Goal: Information Seeking & Learning: Learn about a topic

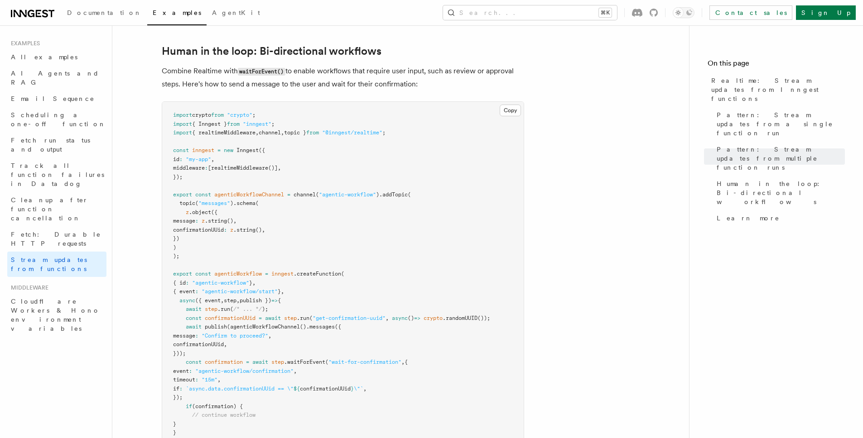
scroll to position [1804, 0]
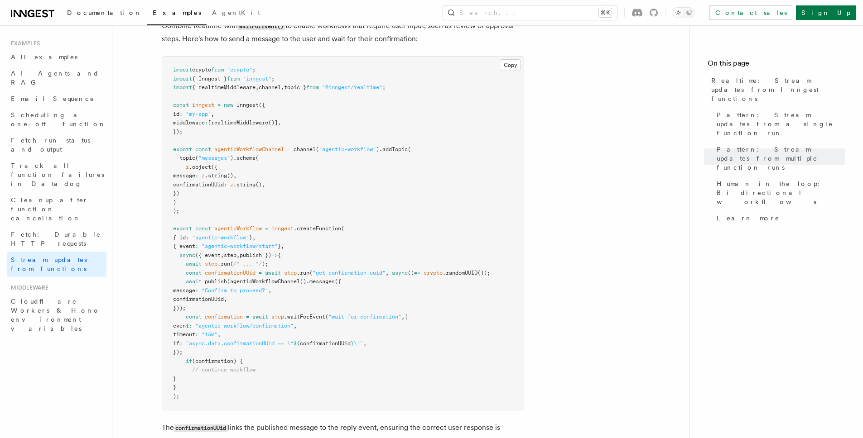
click at [99, 15] on span "Documentation" at bounding box center [104, 12] width 75 height 7
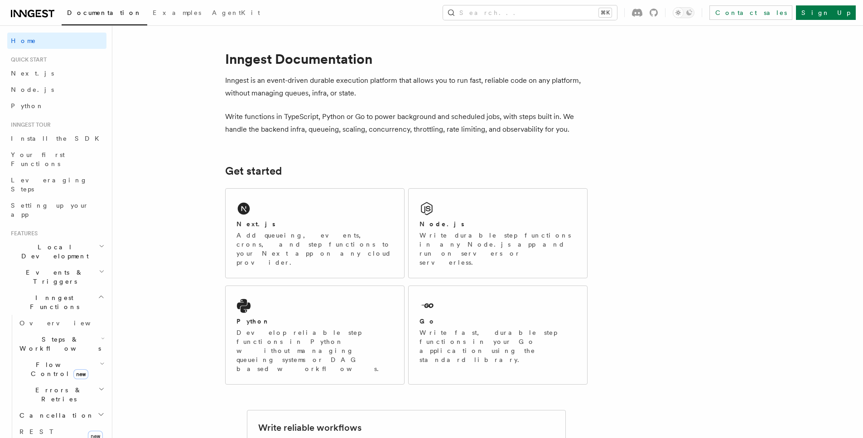
click at [53, 293] on span "Inngest Functions" at bounding box center [52, 302] width 91 height 18
click at [42, 320] on span "Overview" at bounding box center [65, 323] width 93 height 7
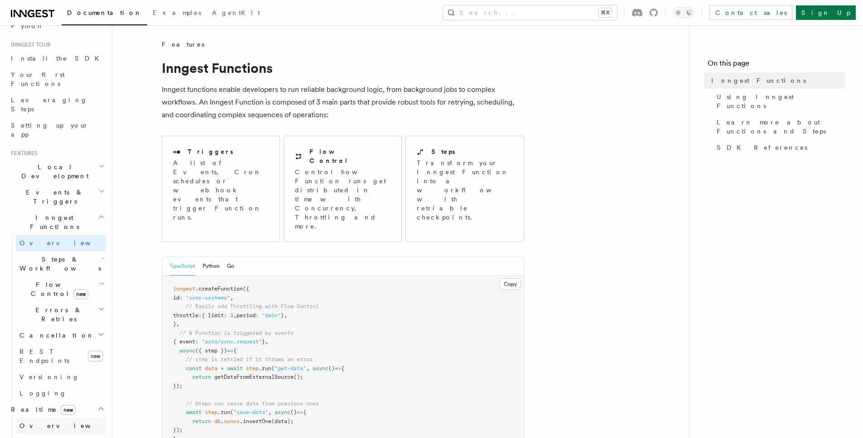
scroll to position [81, 0]
click at [42, 422] on span "Overview" at bounding box center [65, 425] width 93 height 7
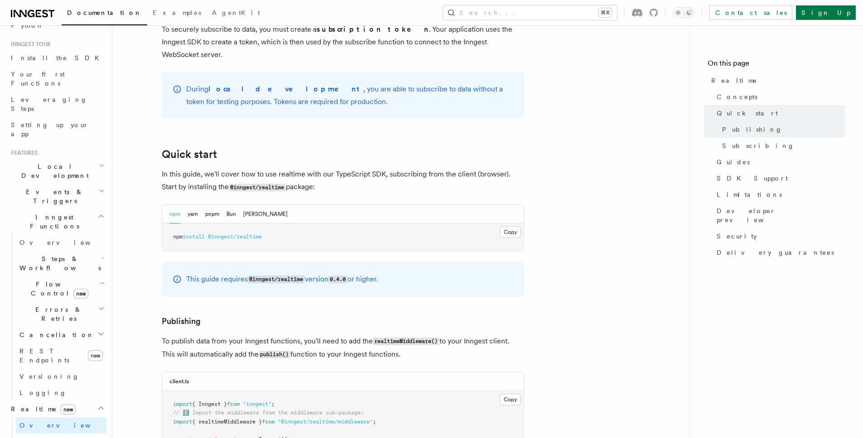
scroll to position [318, 0]
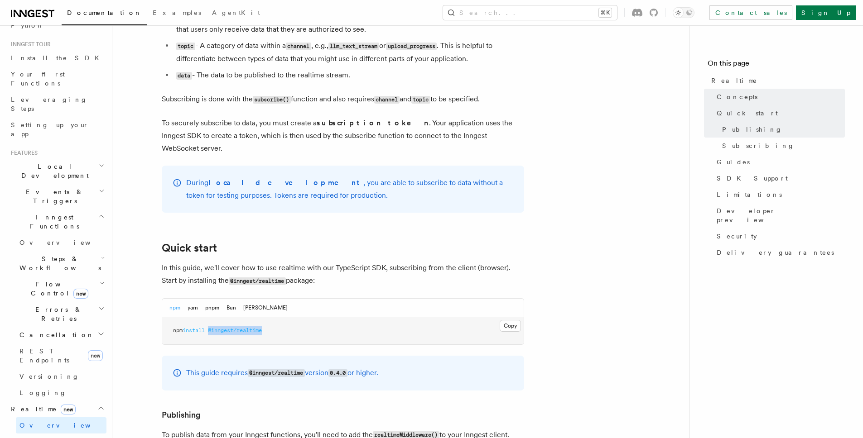
drag, startPoint x: 277, startPoint y: 318, endPoint x: 213, endPoint y: 320, distance: 64.3
click at [213, 320] on pre "npm install @inngest/realtime" at bounding box center [342, 330] width 361 height 27
copy span "@inngest/realtime"
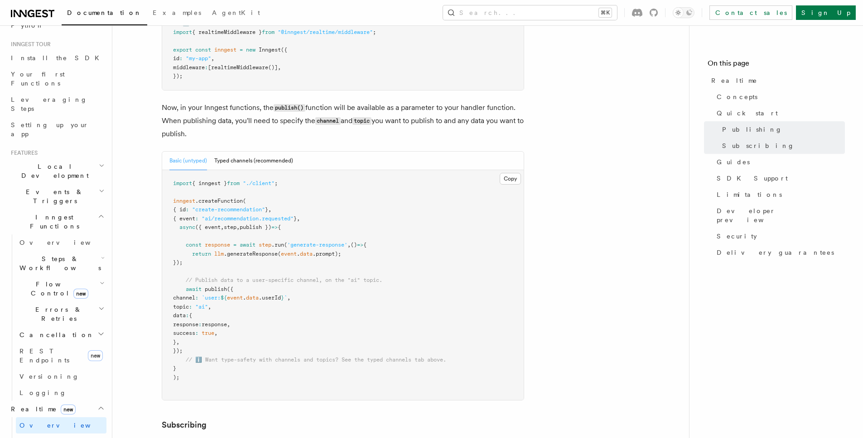
scroll to position [728, 0]
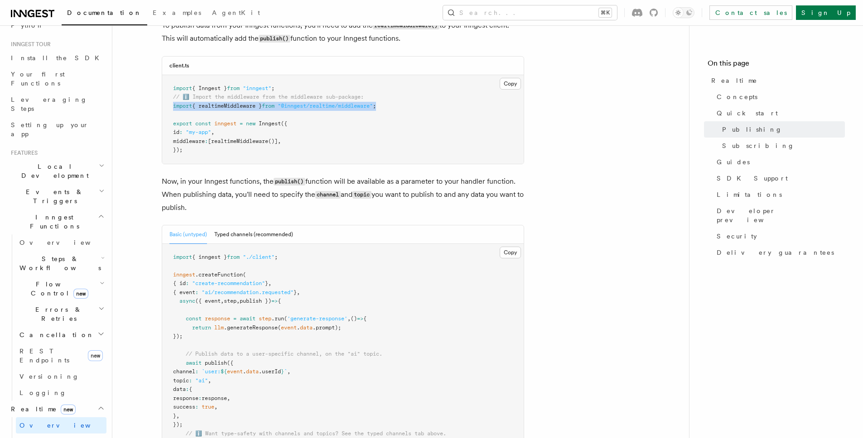
drag, startPoint x: 401, startPoint y: 96, endPoint x: 158, endPoint y: 96, distance: 242.7
copy span "import { realtimeMiddleware } from "@inngest/realtime/middleware" ;"
click at [263, 226] on button "Typed channels (recommended)" at bounding box center [253, 235] width 79 height 19
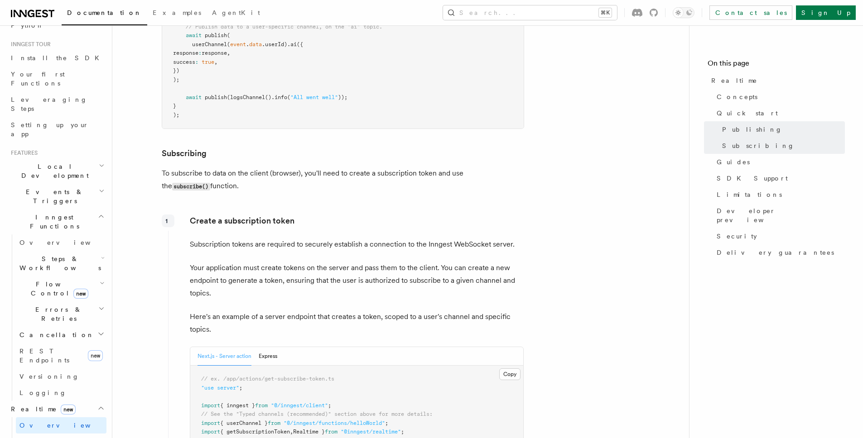
scroll to position [1451, 0]
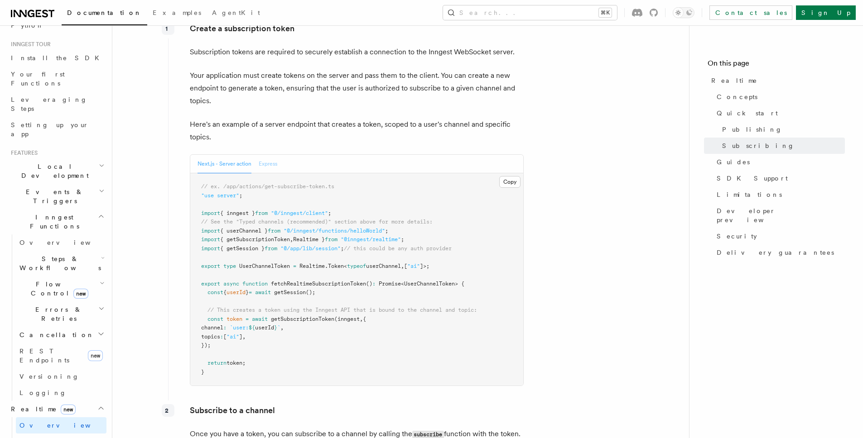
click at [268, 155] on button "Express" at bounding box center [268, 164] width 19 height 19
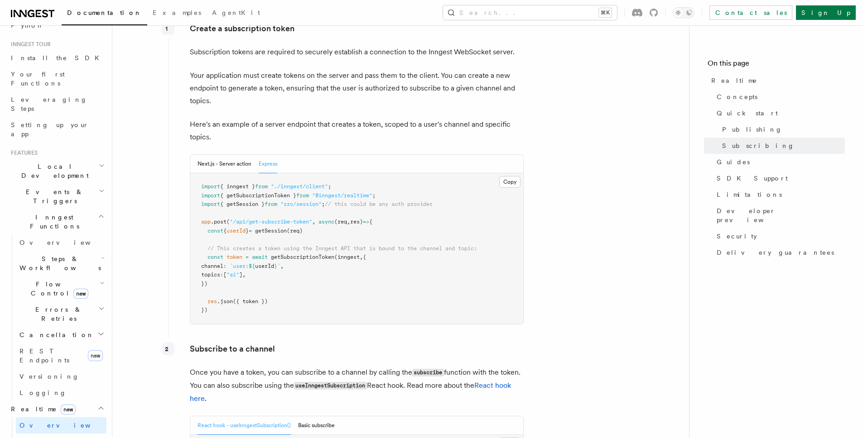
click at [363, 219] on span "res)" at bounding box center [356, 222] width 13 height 6
drag, startPoint x: 418, startPoint y: 179, endPoint x: 241, endPoint y: 186, distance: 176.3
click at [241, 186] on pre "import { inngest } from "./inngest/client" ; import { getSubscriptionToken } fr…" at bounding box center [356, 248] width 333 height 151
click at [241, 192] on span "{ getSubscriptionToken }" at bounding box center [258, 195] width 76 height 6
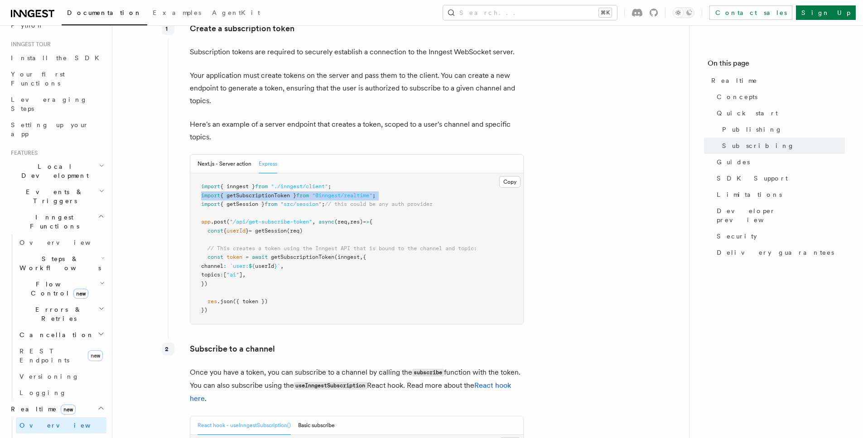
click at [241, 192] on span "{ getSubscriptionToken }" at bounding box center [258, 195] width 76 height 6
click at [453, 191] on pre "import { inngest } from "./inngest/client" ; import { getSubscriptionToken } fr…" at bounding box center [356, 248] width 333 height 151
drag, startPoint x: 473, startPoint y: 192, endPoint x: 198, endPoint y: 188, distance: 275.4
click at [198, 188] on pre "import { inngest } from "./inngest/client" ; import { getSubscriptionToken } fr…" at bounding box center [356, 248] width 333 height 151
click at [220, 192] on span "import" at bounding box center [210, 195] width 19 height 6
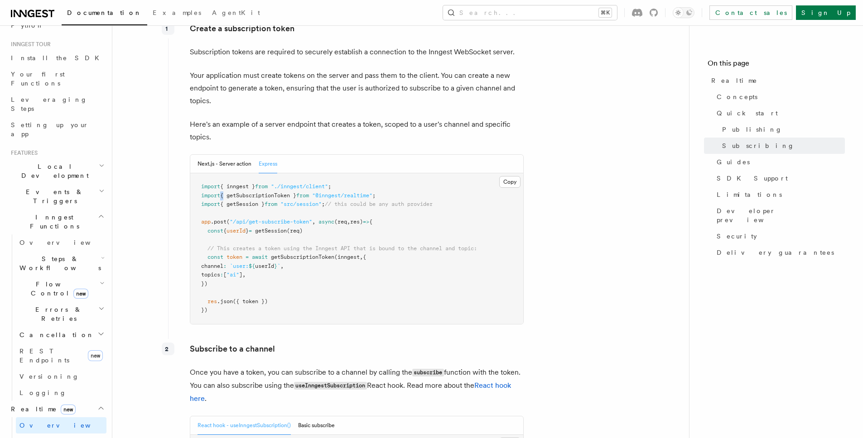
click at [220, 192] on span "import" at bounding box center [210, 195] width 19 height 6
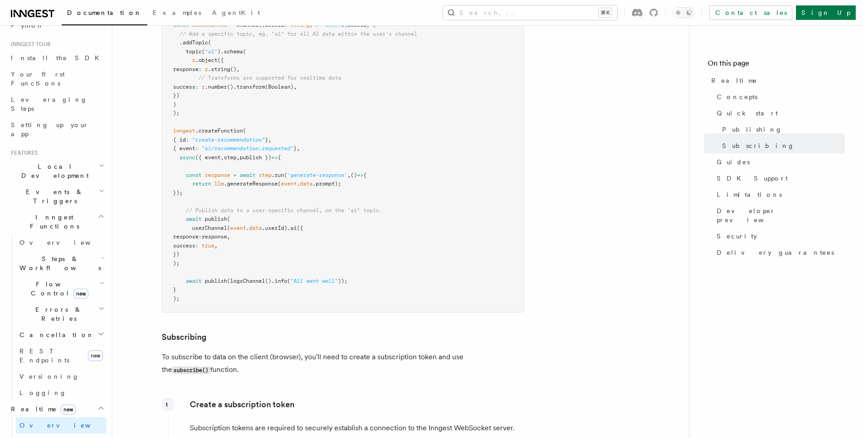
scroll to position [862, 0]
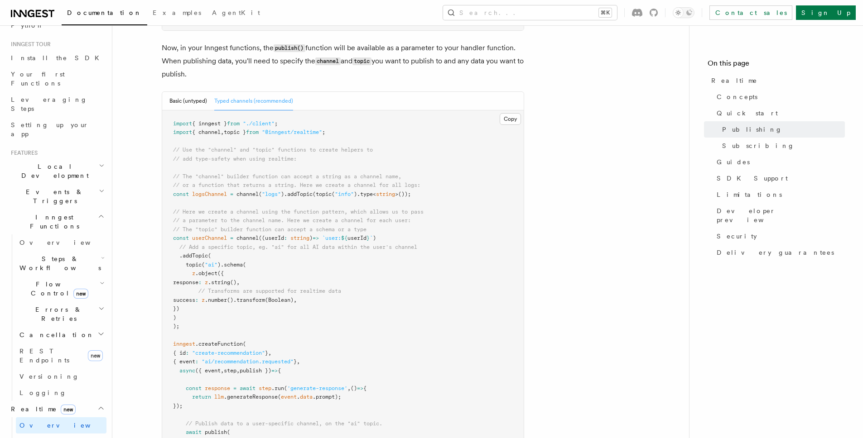
click at [201, 232] on pre "import { inngest } from "./client" ; import { channel , topic } from "@inngest/…" at bounding box center [342, 318] width 361 height 416
click at [203, 235] on span "userChannel" at bounding box center [209, 238] width 35 height 6
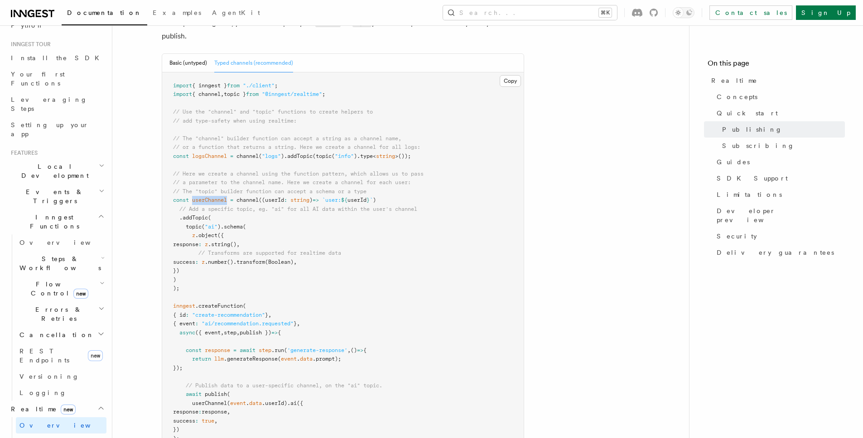
scroll to position [950, 0]
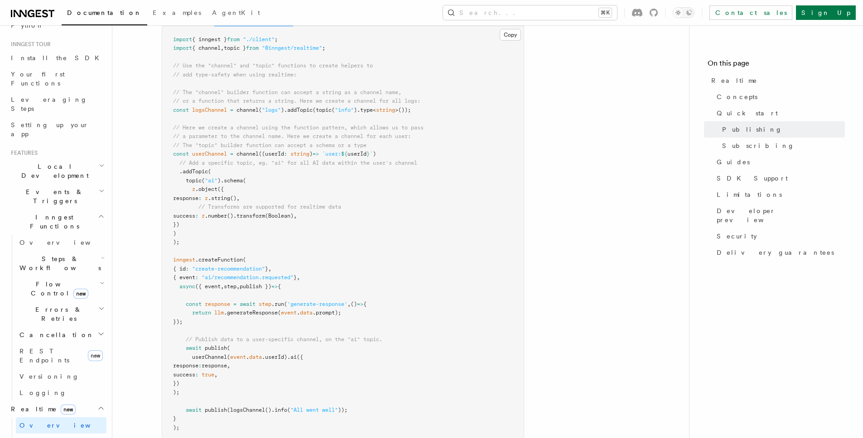
scroll to position [945, 0]
drag, startPoint x: 353, startPoint y: 39, endPoint x: 354, endPoint y: 30, distance: 9.6
click at [354, 30] on pre "import { inngest } from "./client" ; import { channel , topic } from "@inngest/…" at bounding box center [342, 235] width 361 height 416
copy code "import { channel , topic } from "@inngest/realtime" ;"
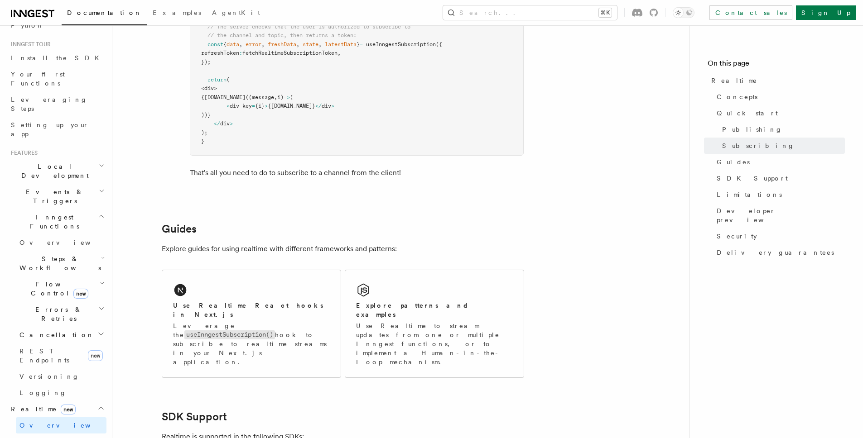
scroll to position [2163, 0]
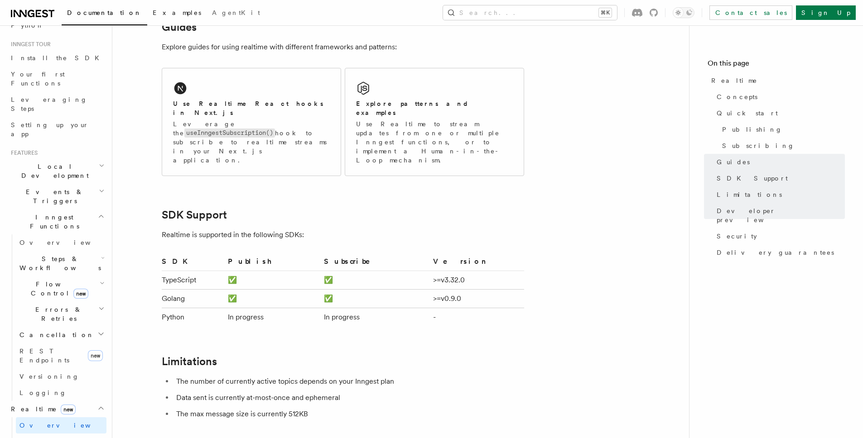
click at [147, 17] on link "Examples" at bounding box center [176, 14] width 59 height 22
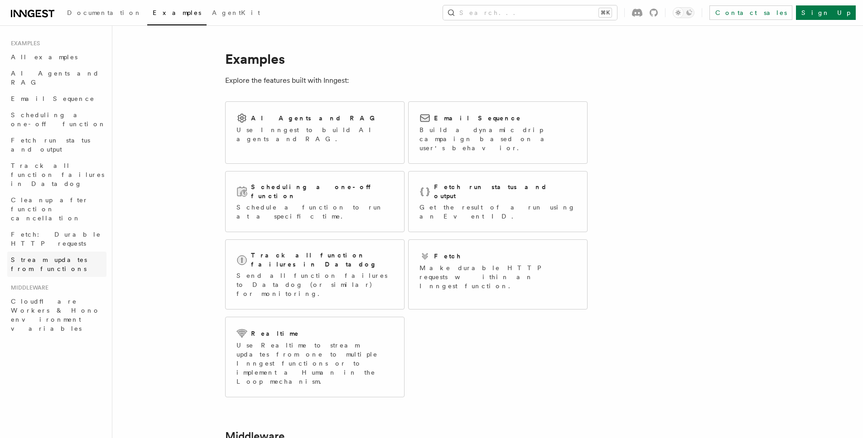
click at [44, 256] on span "Stream updates from functions" at bounding box center [49, 264] width 76 height 16
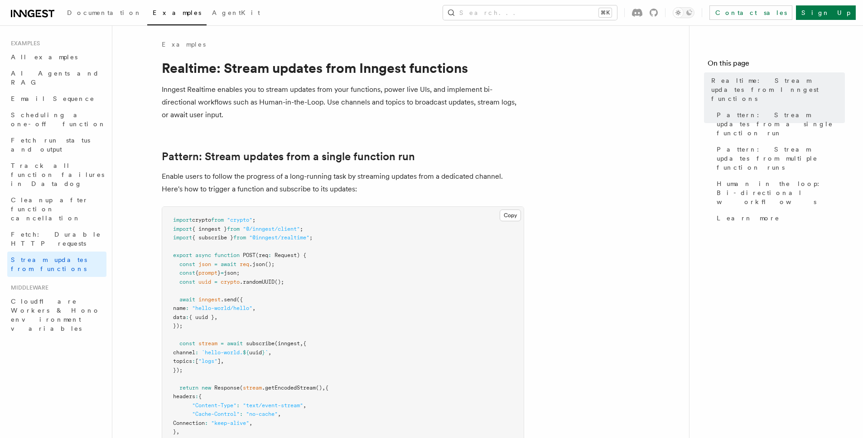
scroll to position [157, 0]
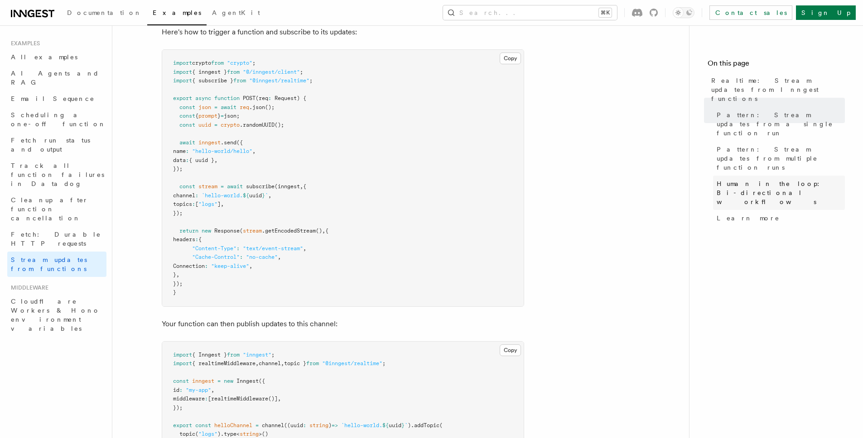
click at [789, 179] on span "Human in the loop: Bi-directional workflows" at bounding box center [780, 192] width 128 height 27
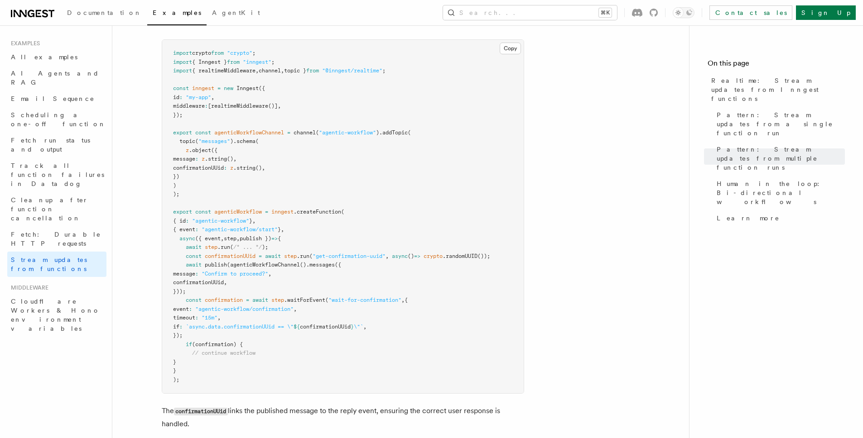
scroll to position [2131, 0]
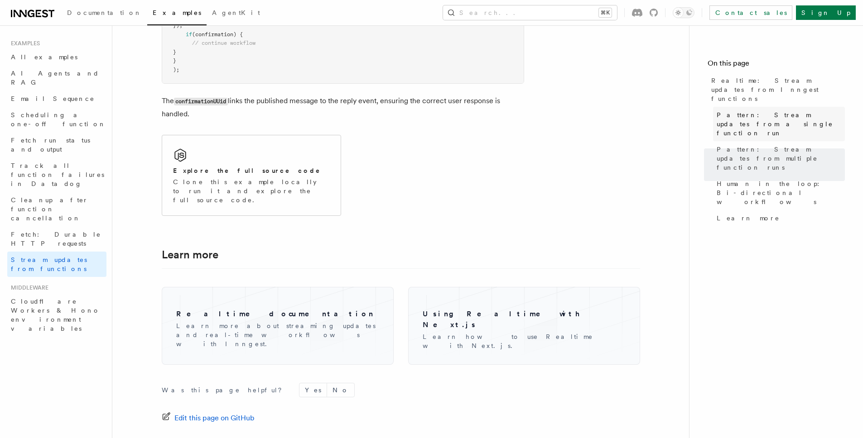
click at [772, 110] on span "Pattern: Stream updates from a single function run" at bounding box center [780, 123] width 128 height 27
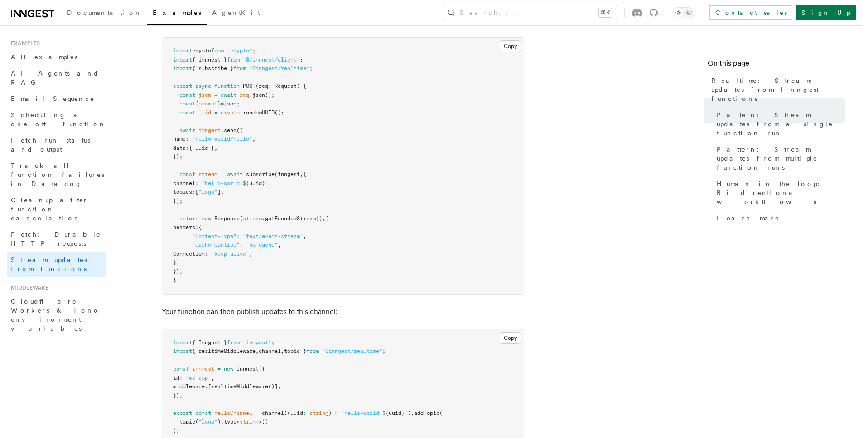
scroll to position [169, 0]
click at [371, 74] on pre "import crypto from "crypto" ; import { inngest } from "@/inngest/client" ; impo…" at bounding box center [342, 166] width 361 height 257
click at [331, 60] on pre "import crypto from "crypto" ; import { inngest } from "@/inngest/client" ; impo…" at bounding box center [342, 166] width 361 height 257
copy code "import { subscribe } from "@inngest/realtime" ;"
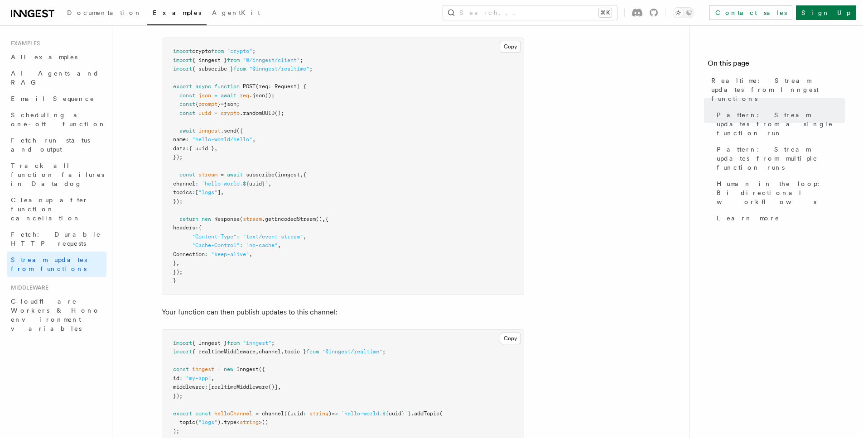
click at [202, 264] on pre "import crypto from "crypto" ; import { inngest } from "@/inngest/client" ; impo…" at bounding box center [342, 166] width 361 height 257
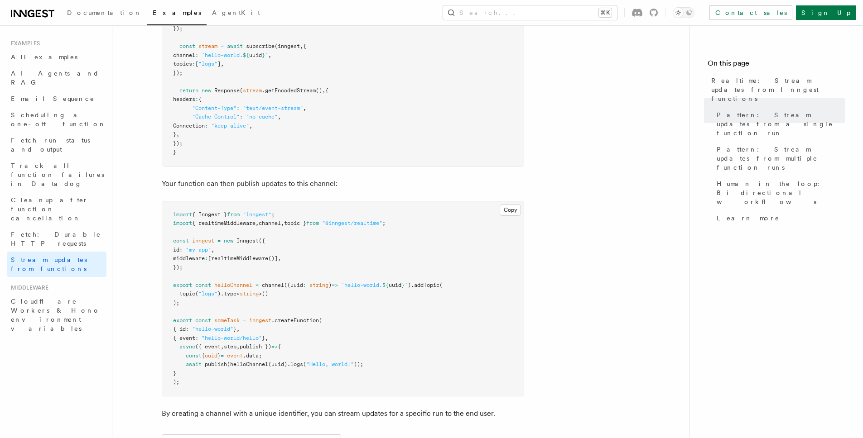
scroll to position [298, 0]
drag, startPoint x: 196, startPoint y: 134, endPoint x: 215, endPoint y: 100, distance: 39.3
click at [215, 100] on pre "import crypto from "crypto" ; import { inngest } from "@/inngest/client" ; impo…" at bounding box center [342, 37] width 361 height 257
copy code "{ "Content-Type" : "text/event-stream" , "Cache-Control" : "no-cache" , Connect…"
click at [91, 15] on span "Documentation" at bounding box center [104, 12] width 75 height 7
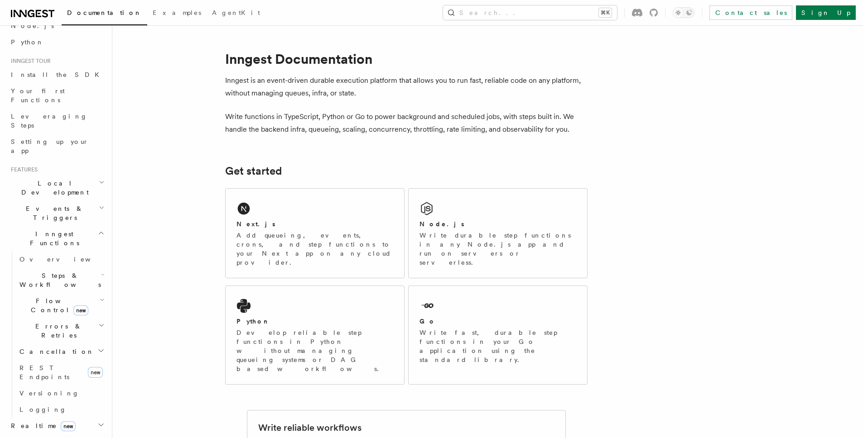
scroll to position [116, 0]
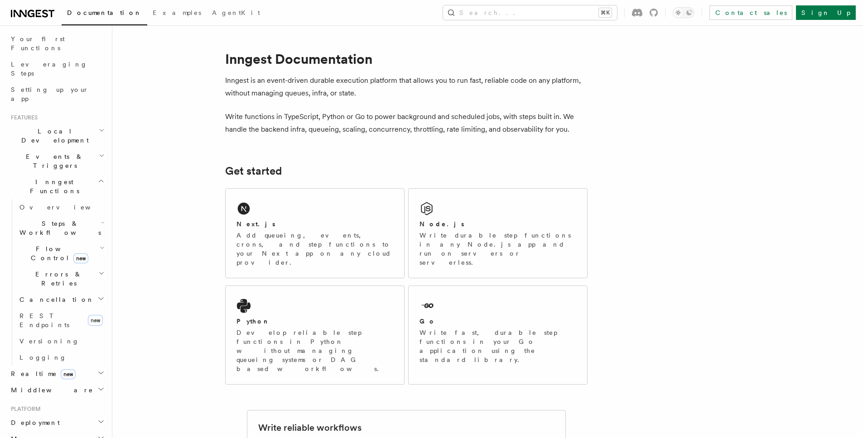
click at [97, 370] on icon "button" at bounding box center [100, 373] width 7 height 7
click at [97, 386] on icon "button" at bounding box center [100, 389] width 7 height 7
click at [89, 216] on h2 "Steps & Workflows" at bounding box center [61, 228] width 91 height 25
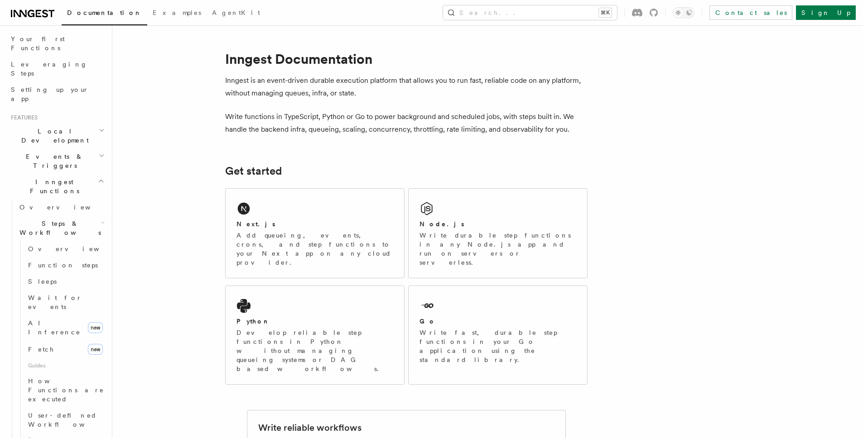
click at [89, 216] on h2 "Steps & Workflows" at bounding box center [61, 228] width 91 height 25
click at [96, 241] on h2 "Flow Control new" at bounding box center [61, 253] width 91 height 25
click at [99, 152] on icon "button" at bounding box center [102, 155] width 6 height 7
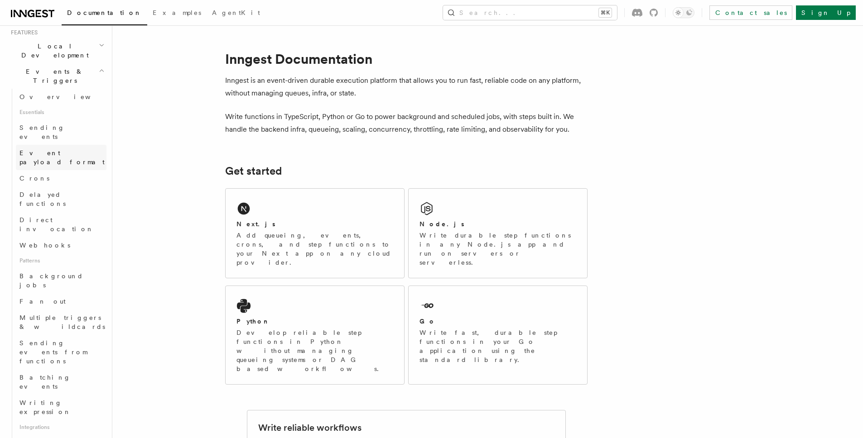
scroll to position [190, 0]
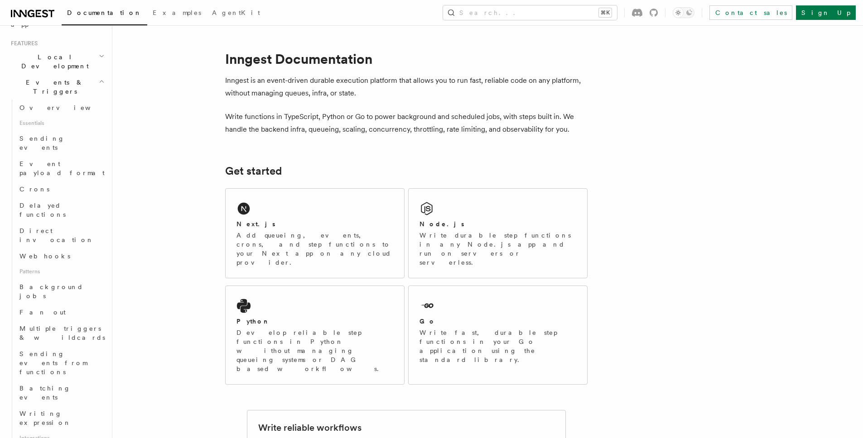
click at [99, 78] on icon "button" at bounding box center [102, 81] width 6 height 7
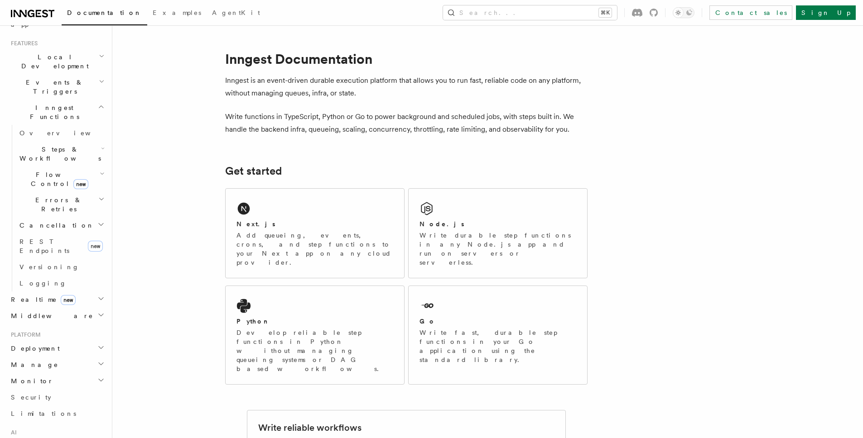
click at [91, 308] on h2 "Middleware" at bounding box center [56, 316] width 99 height 16
click at [92, 292] on h2 "Realtime new" at bounding box center [56, 300] width 99 height 16
click at [37, 295] on span "Realtime new" at bounding box center [41, 299] width 68 height 9
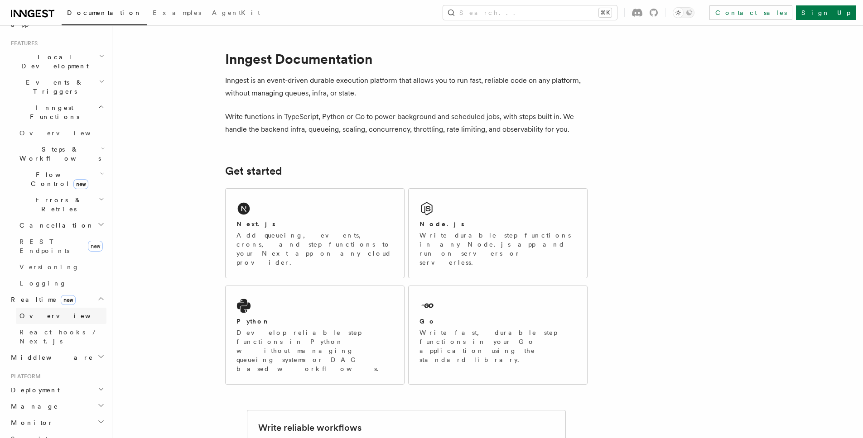
click at [37, 312] on span "Overview" at bounding box center [65, 315] width 93 height 7
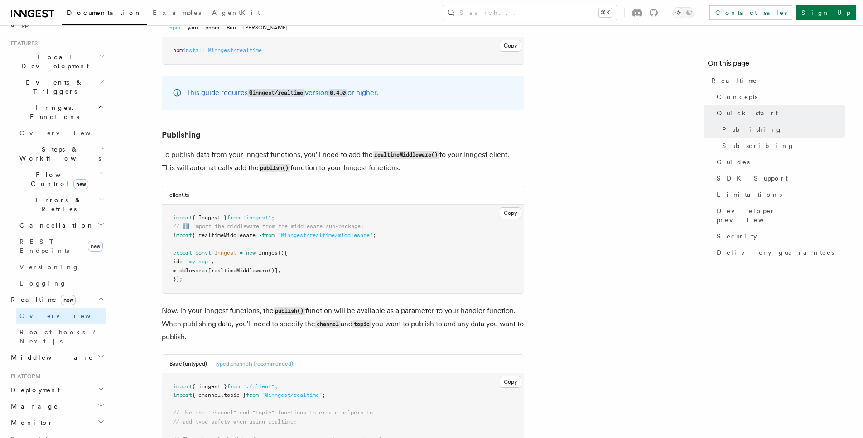
scroll to position [691, 0]
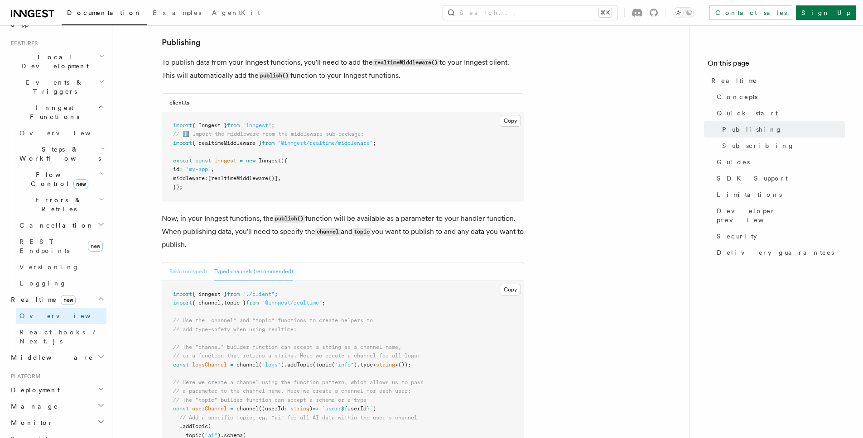
click at [177, 263] on button "Basic (untyped)" at bounding box center [188, 272] width 38 height 19
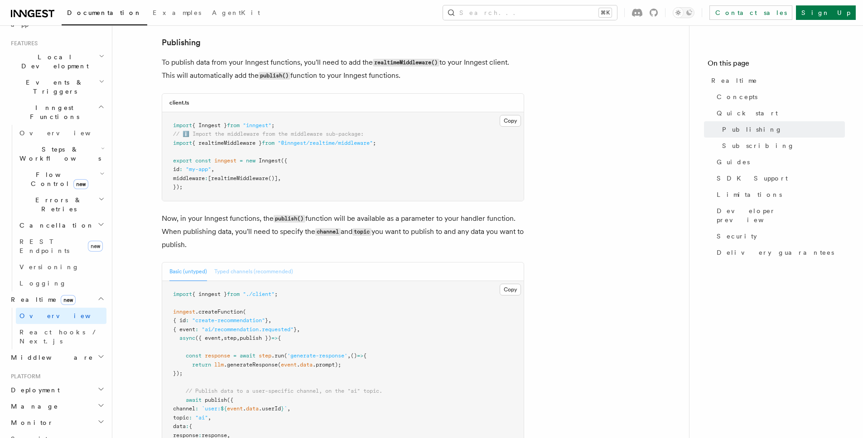
click at [233, 263] on button "Typed channels (recommended)" at bounding box center [253, 272] width 79 height 19
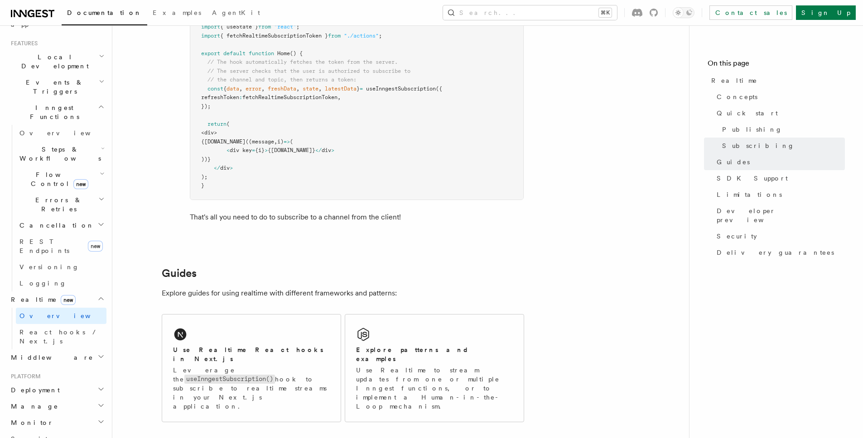
scroll to position [1936, 0]
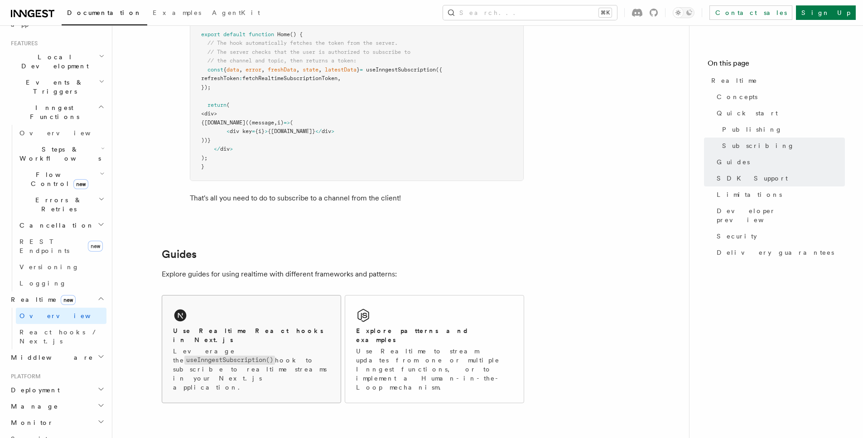
click at [311, 347] on p "Leverage the useInngestSubscription() hook to subscribe to realtime streams in …" at bounding box center [251, 369] width 157 height 45
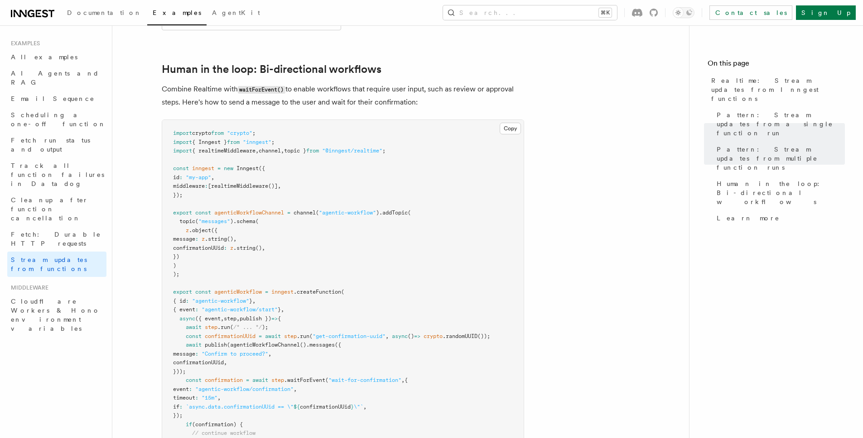
scroll to position [1743, 0]
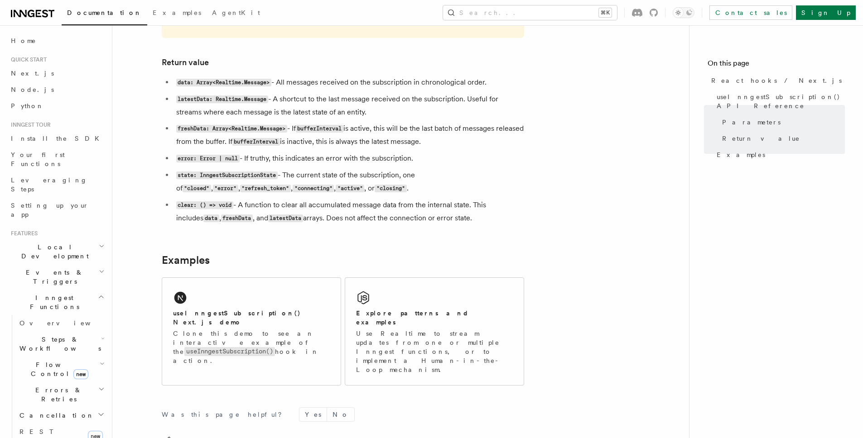
scroll to position [76, 0]
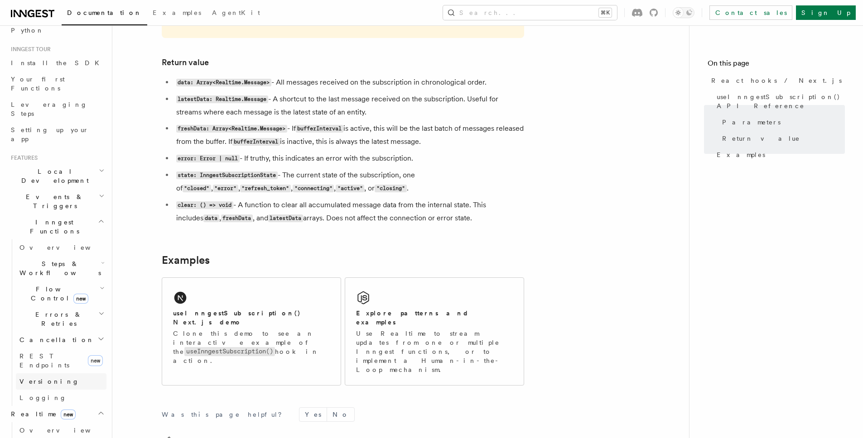
click at [35, 378] on span "Versioning" at bounding box center [49, 381] width 60 height 7
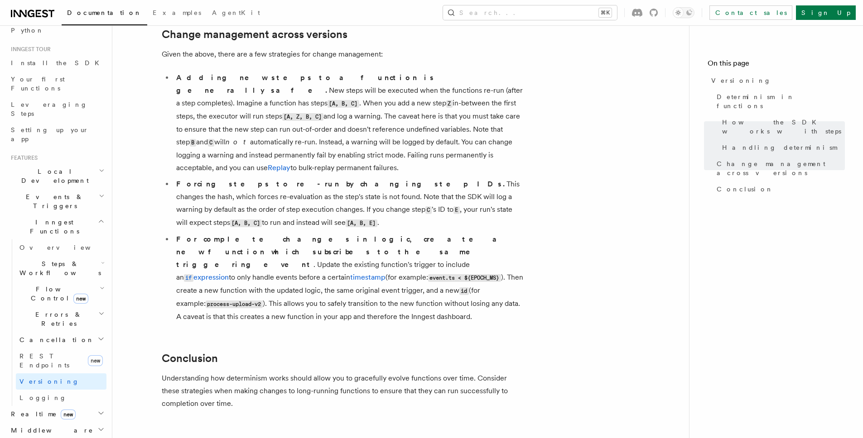
scroll to position [691, 0]
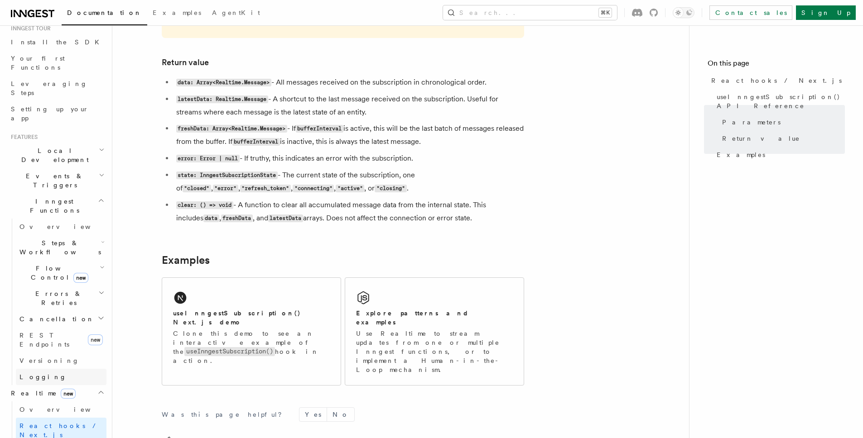
scroll to position [147, 0]
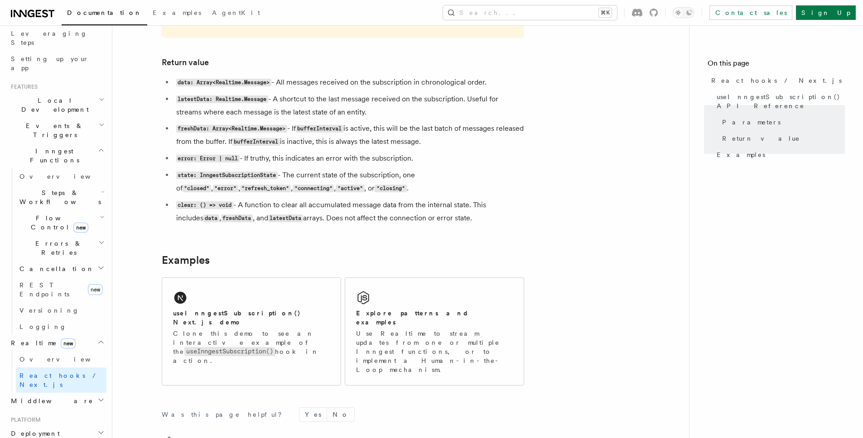
click at [90, 426] on h2 "Deployment" at bounding box center [56, 434] width 99 height 16
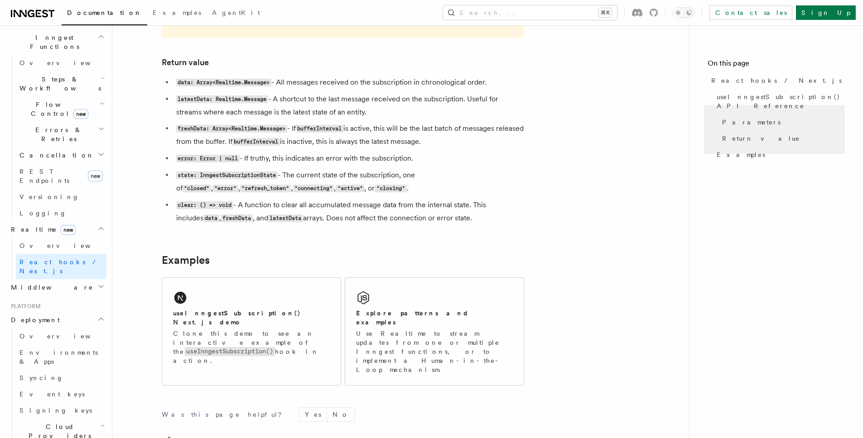
scroll to position [268, 0]
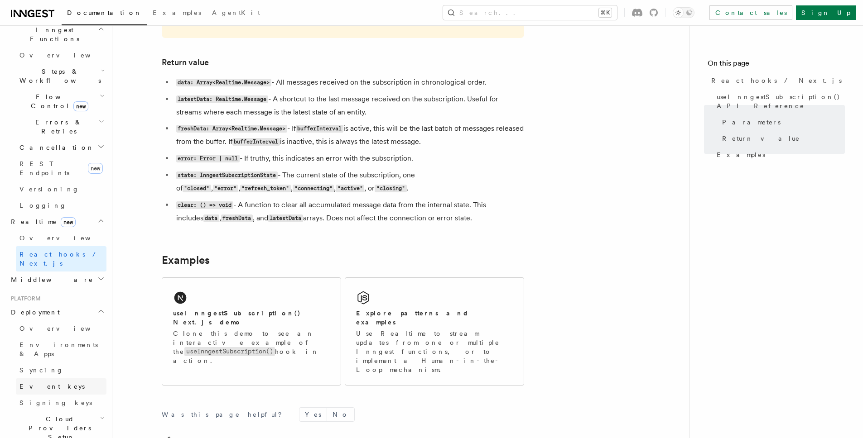
click at [76, 379] on link "Event keys" at bounding box center [61, 387] width 91 height 16
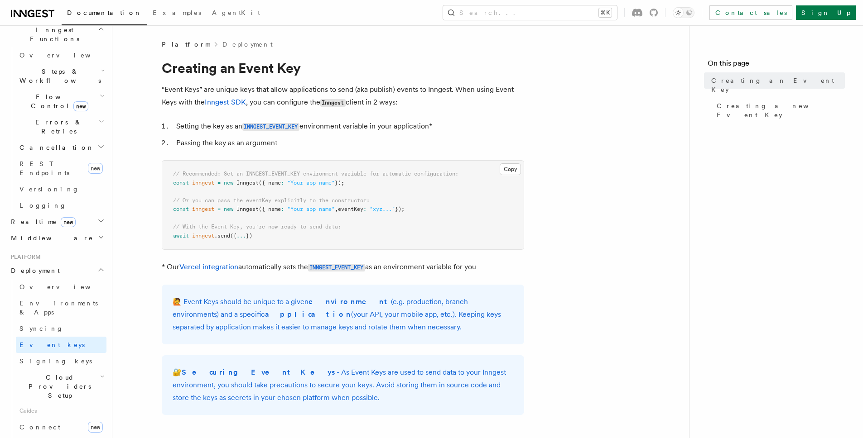
click at [89, 263] on h2 "Deployment" at bounding box center [56, 271] width 99 height 16
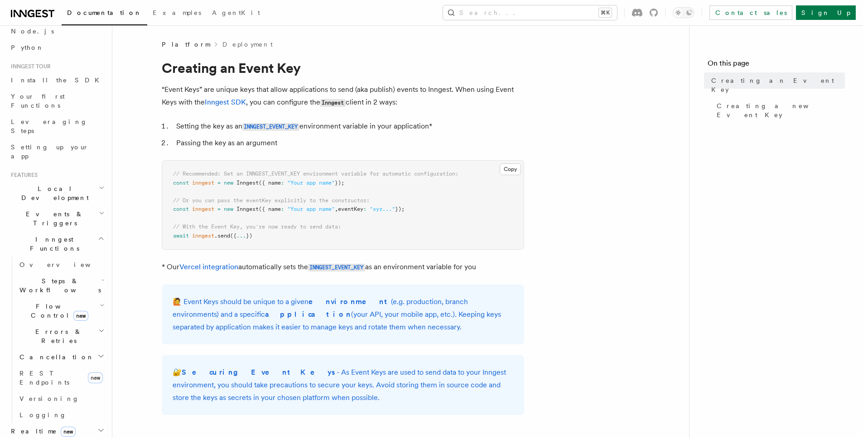
scroll to position [58, 0]
click at [43, 118] on link "Leveraging Steps" at bounding box center [56, 126] width 99 height 25
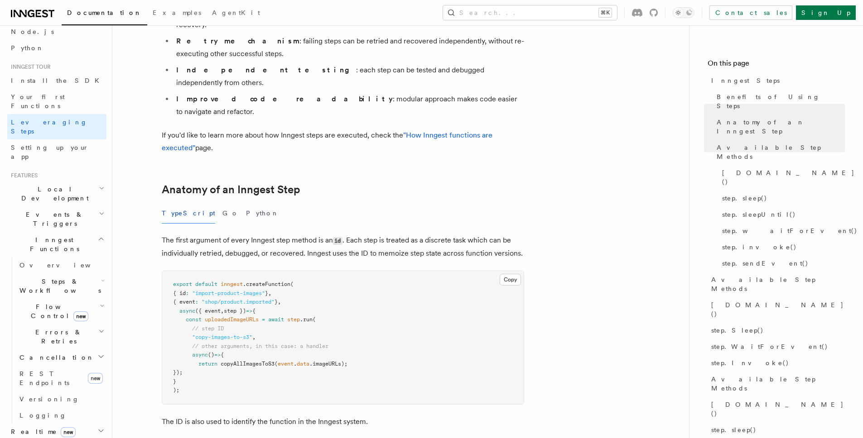
scroll to position [65, 0]
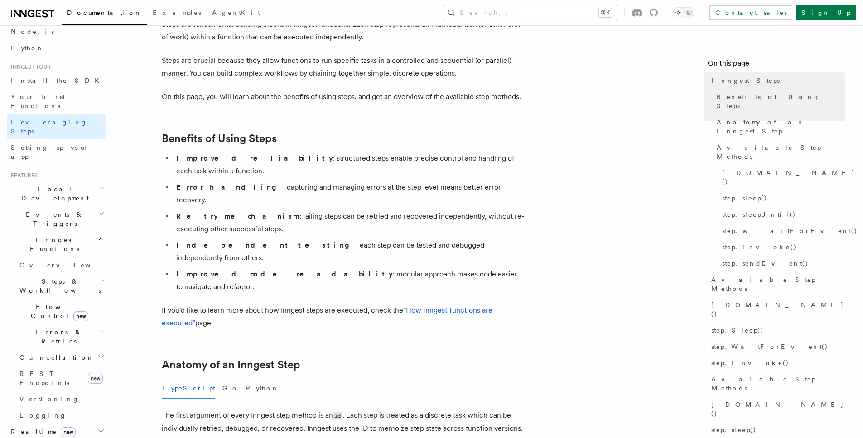
click at [582, 10] on button "Search... ⌘K" at bounding box center [530, 12] width 174 height 14
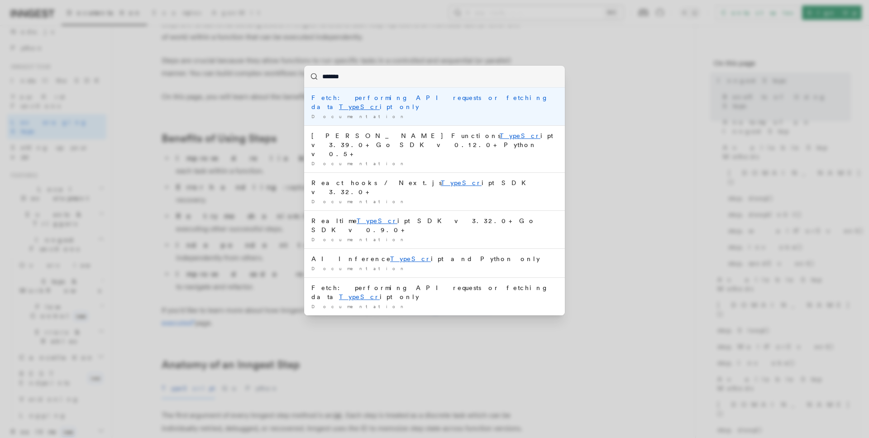
type input "********"
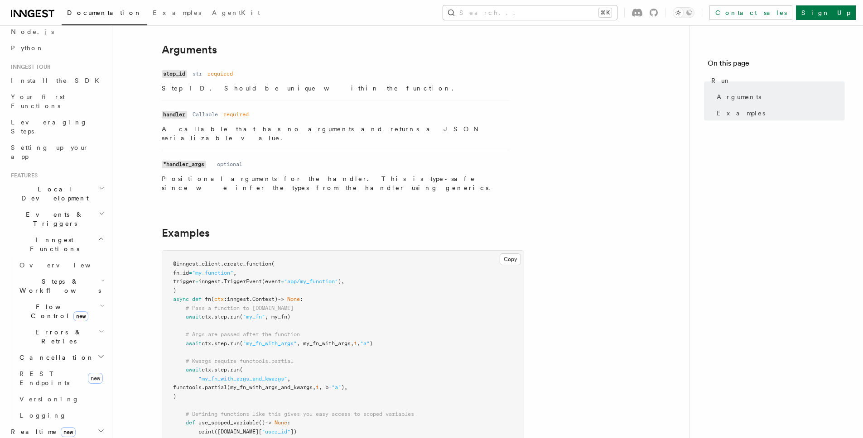
scroll to position [95, 0]
click at [559, 75] on article "References Python SDK Steps Run Turn a normal function into a durable function.…" at bounding box center [401, 334] width 548 height 778
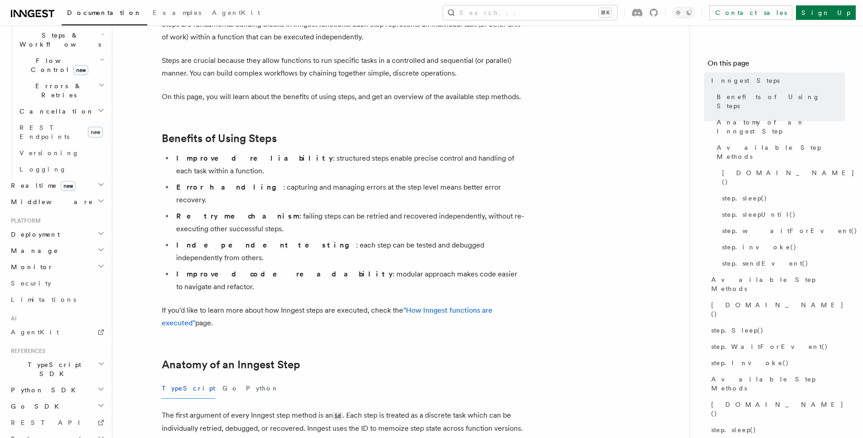
scroll to position [120, 0]
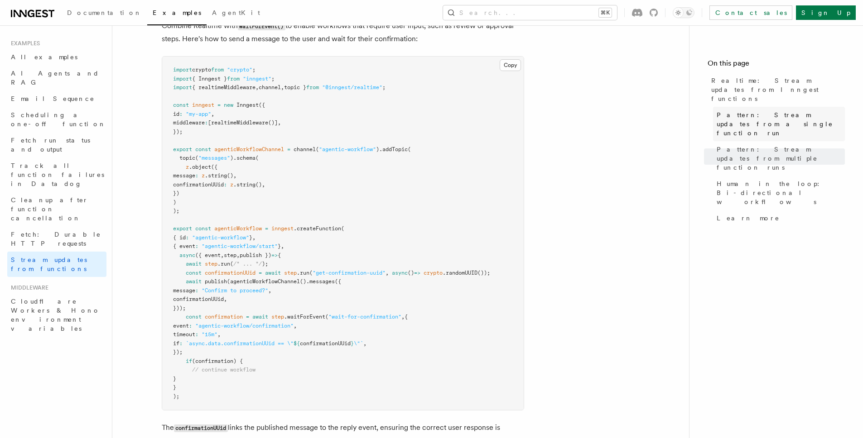
click at [758, 110] on span "Pattern: Stream updates from a single function run" at bounding box center [780, 123] width 128 height 27
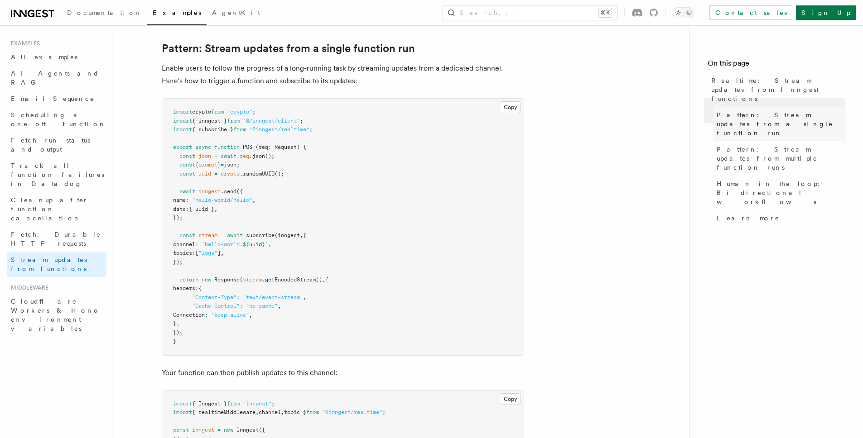
scroll to position [107, 0]
click at [289, 235] on span "(inngest" at bounding box center [286, 237] width 25 height 6
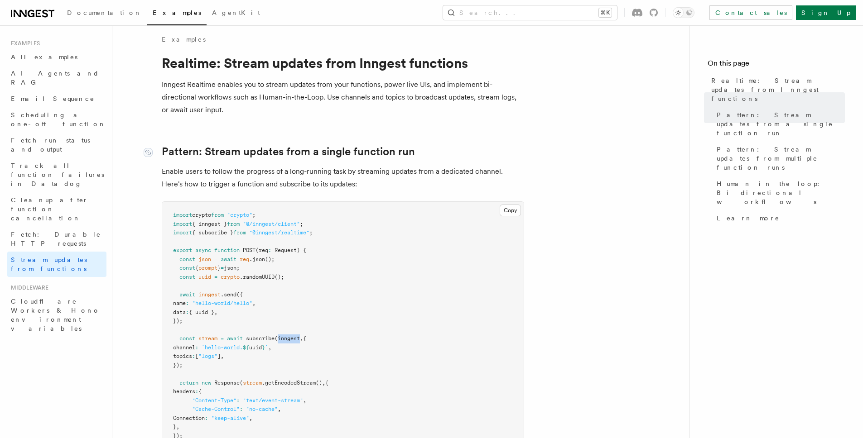
scroll to position [0, 0]
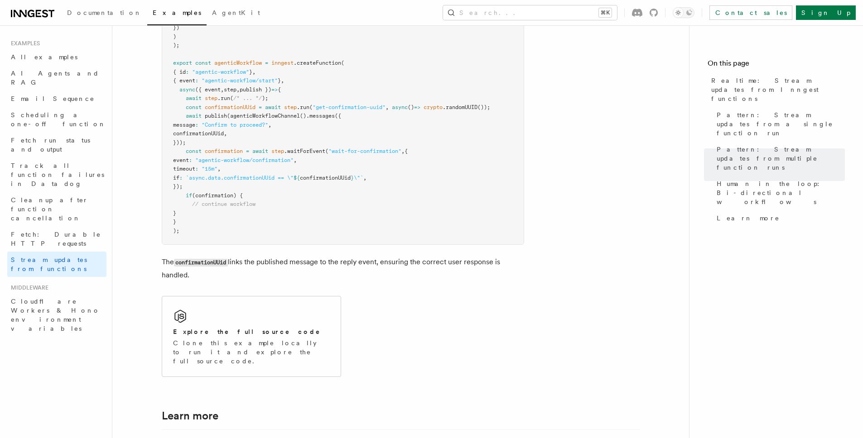
scroll to position [1967, 0]
click at [757, 111] on span "Pattern: Stream updates from a single function run" at bounding box center [780, 123] width 128 height 27
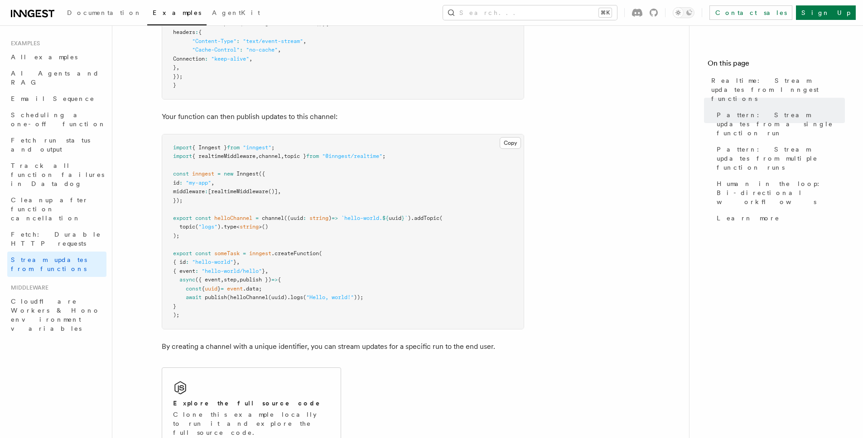
scroll to position [455, 0]
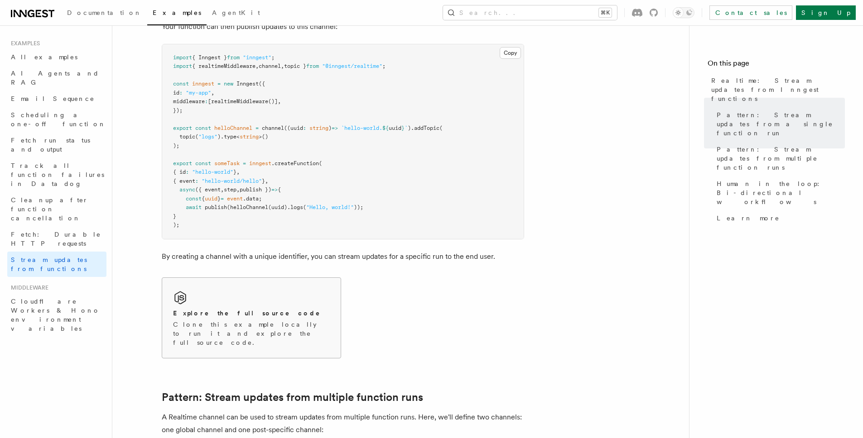
click at [312, 280] on div "Explore the full source code Clone this example locally to run it and explore t…" at bounding box center [251, 318] width 178 height 80
